Goal: Information Seeking & Learning: Learn about a topic

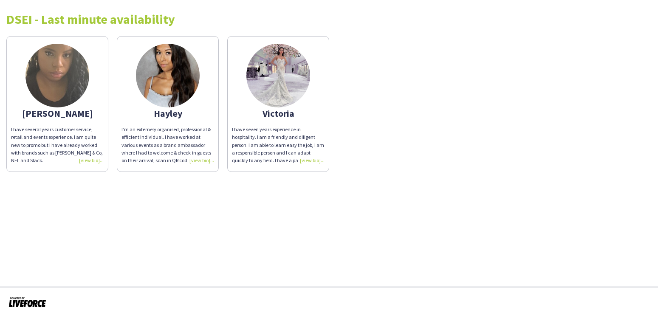
click at [88, 153] on div "I have several years customer service, retail and events experience. I am quite…" at bounding box center [57, 145] width 93 height 39
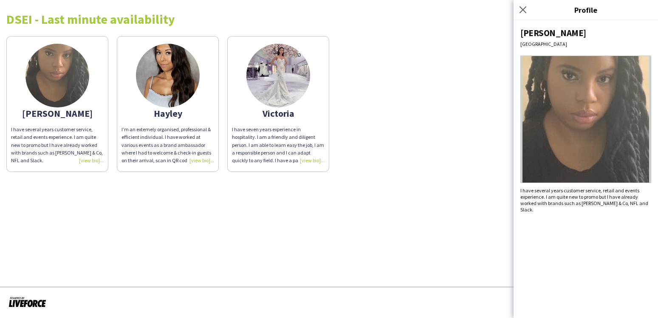
click at [584, 134] on img at bounding box center [585, 119] width 131 height 127
click at [639, 190] on div "I have several years customer service, retail and events experience. I am quite…" at bounding box center [585, 199] width 131 height 25
click at [638, 206] on div "[PERSON_NAME] I have several years customer service, retail and events experien…" at bounding box center [585, 169] width 144 height 298
click at [597, 126] on img at bounding box center [585, 119] width 131 height 127
click at [531, 47] on div "[GEOGRAPHIC_DATA]" at bounding box center [585, 44] width 131 height 6
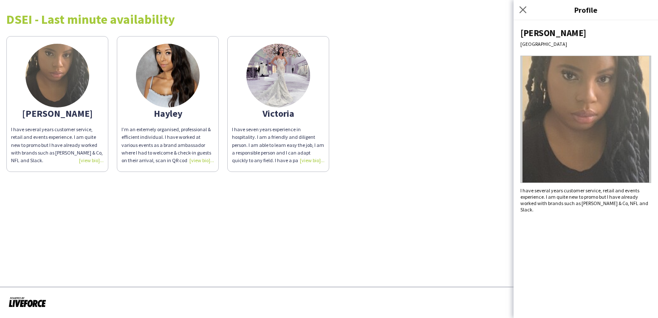
click at [611, 125] on img at bounding box center [585, 119] width 131 height 127
click at [634, 187] on div "[PERSON_NAME] I have several years customer service, retail and events experien…" at bounding box center [585, 169] width 144 height 298
click at [335, 186] on app-share-pages "DSEI - Last minute availability [PERSON_NAME] I have several years customer ser…" at bounding box center [329, 159] width 658 height 318
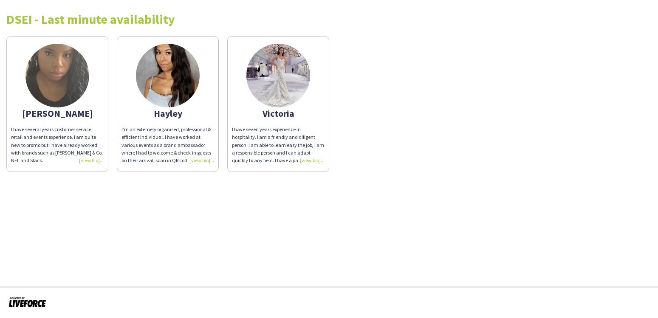
click at [204, 160] on div "I’m an extemely organised, professional & efficient individual. I have worked a…" at bounding box center [167, 145] width 93 height 39
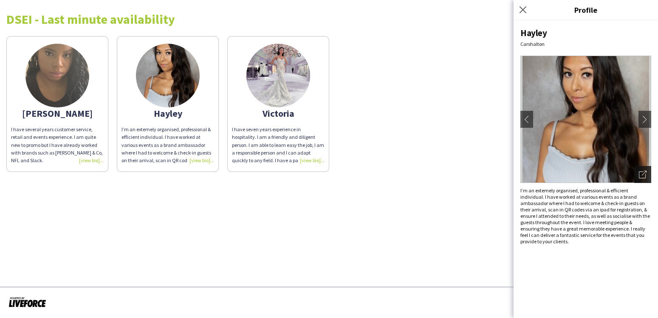
click at [646, 174] on div "Open photos pop-in" at bounding box center [642, 174] width 17 height 17
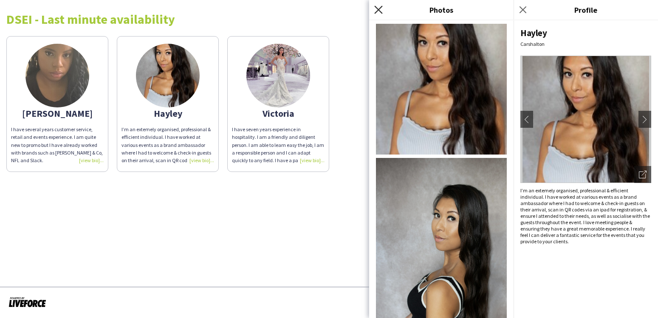
click at [375, 8] on icon "Close pop-in" at bounding box center [378, 10] width 8 height 8
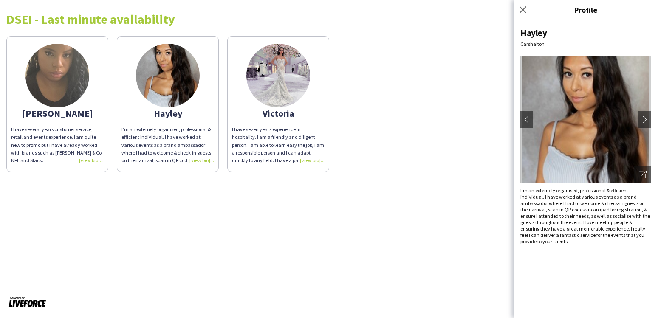
click at [90, 154] on div "I have several years customer service, retail and events experience. I am quite…" at bounding box center [57, 145] width 93 height 39
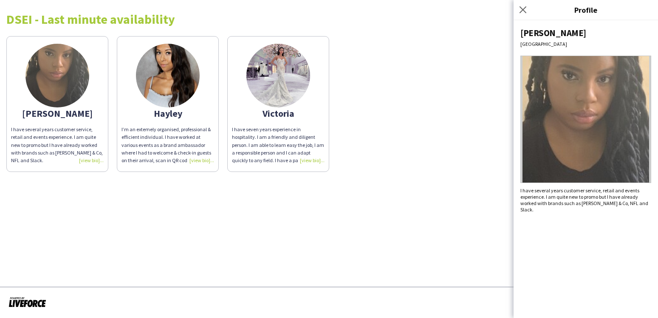
click at [647, 190] on div "I have several years customer service, retail and events experience. I am quite…" at bounding box center [585, 199] width 131 height 25
click at [637, 180] on img at bounding box center [585, 119] width 131 height 127
click at [524, 10] on icon "Close pop-in" at bounding box center [522, 10] width 8 height 8
